Goal: Information Seeking & Learning: Learn about a topic

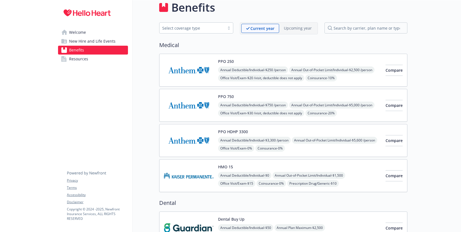
click at [93, 57] on link "Resources" at bounding box center [93, 58] width 70 height 9
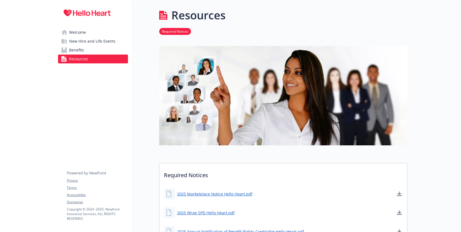
click at [86, 32] on link "Welcome" at bounding box center [93, 32] width 70 height 9
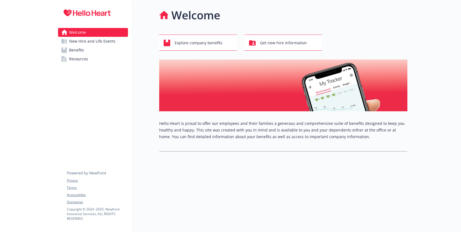
click at [89, 41] on span "New Hire and Life Events" at bounding box center [92, 41] width 46 height 9
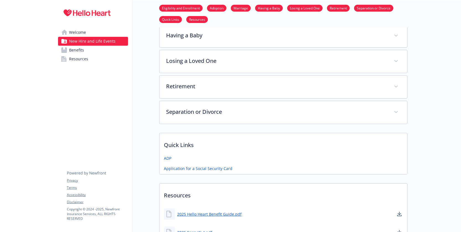
scroll to position [174, 0]
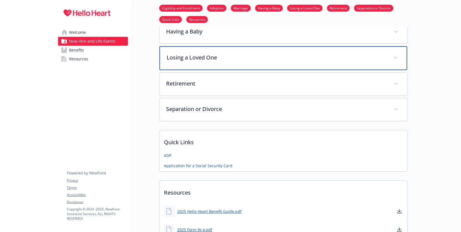
click at [217, 64] on div "Losing a Loved One" at bounding box center [283, 58] width 248 height 24
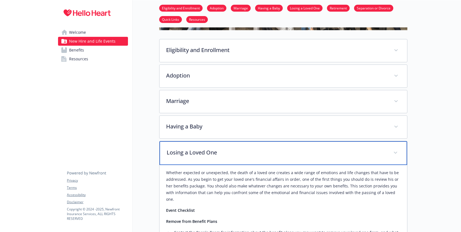
scroll to position [0, 0]
